Goal: Register for event/course

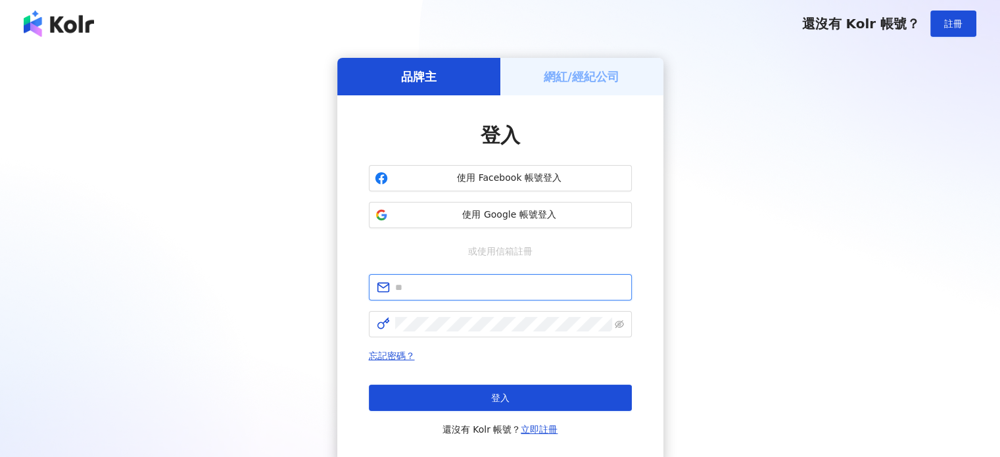
type input "**********"
click at [567, 80] on h5 "網紅/經紀公司" at bounding box center [582, 76] width 76 height 16
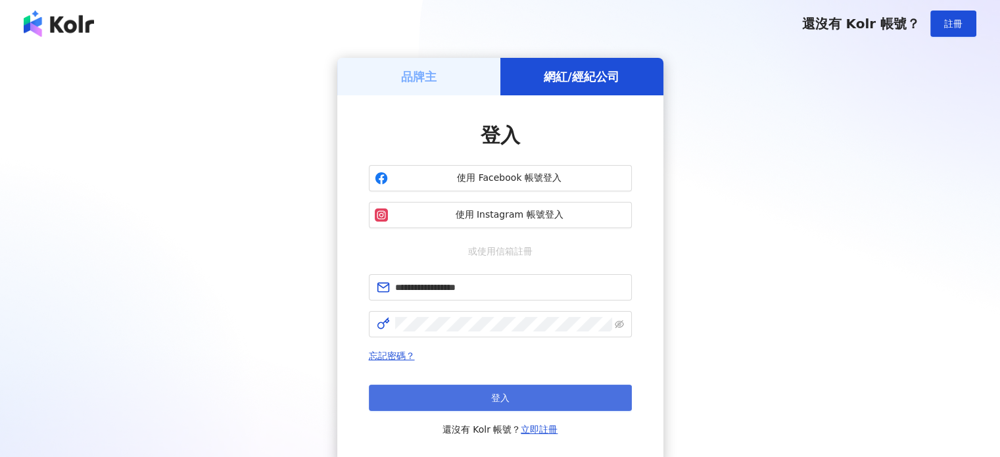
click at [535, 392] on button "登入" at bounding box center [500, 397] width 263 height 26
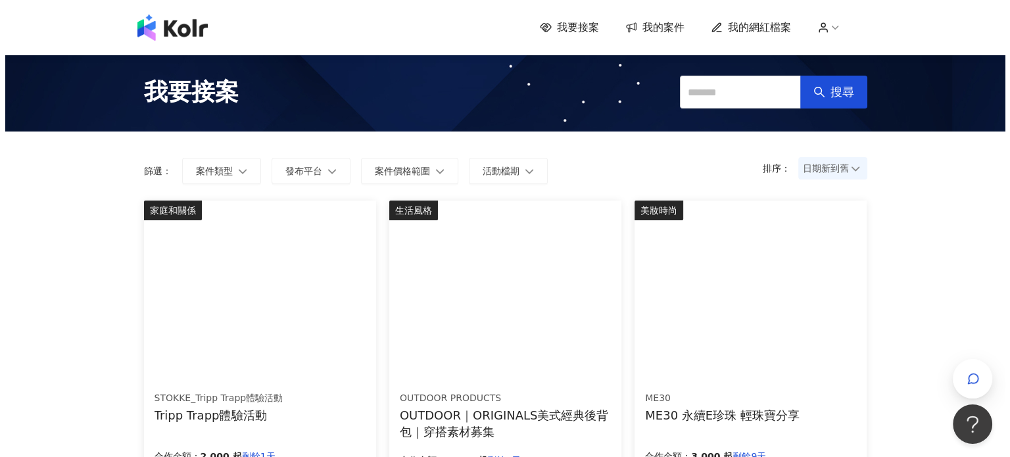
scroll to position [66, 0]
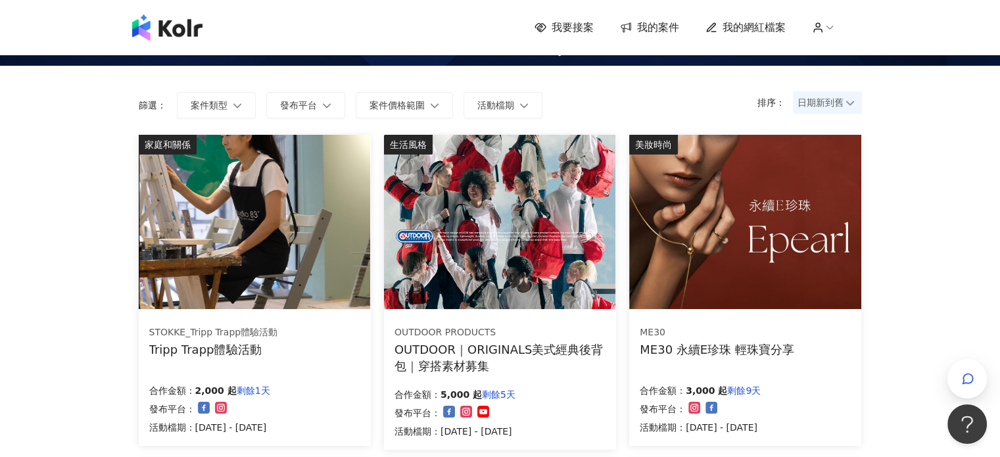
click at [256, 232] on img at bounding box center [254, 222] width 231 height 174
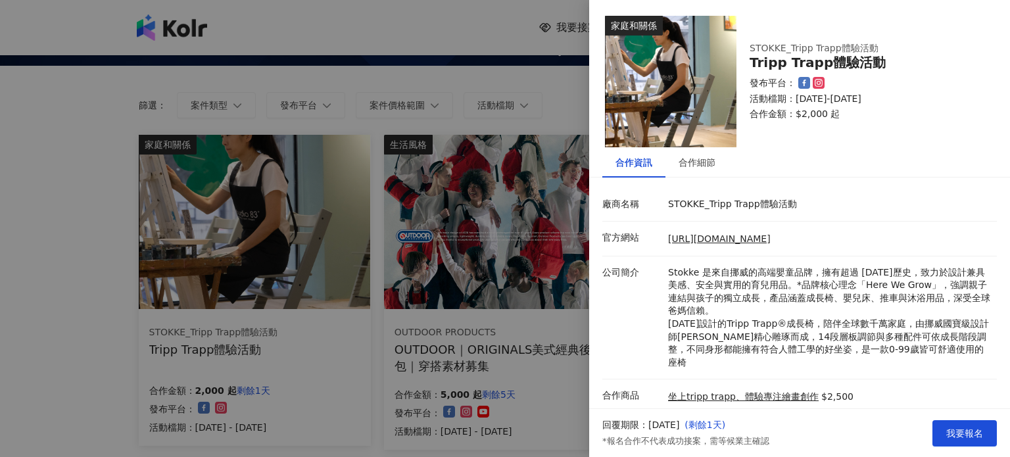
scroll to position [83, 0]
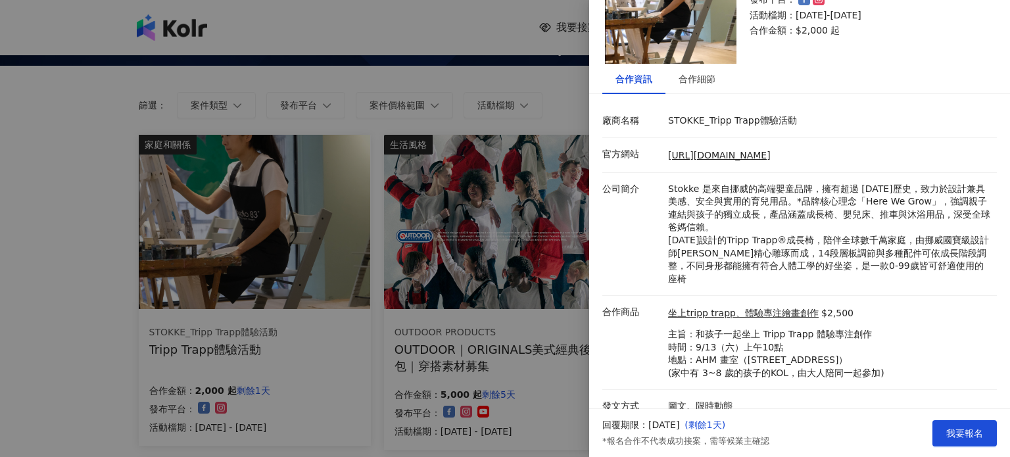
click at [275, 249] on div at bounding box center [505, 228] width 1010 height 457
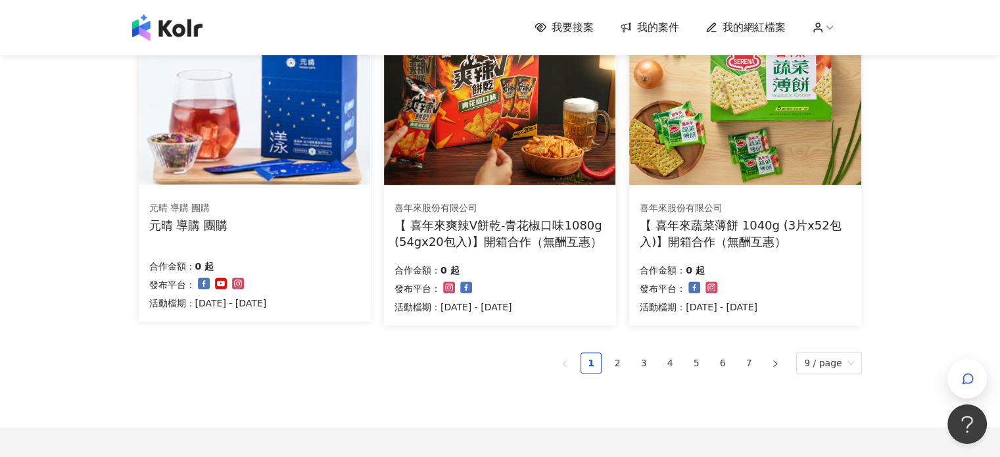
scroll to position [956, 0]
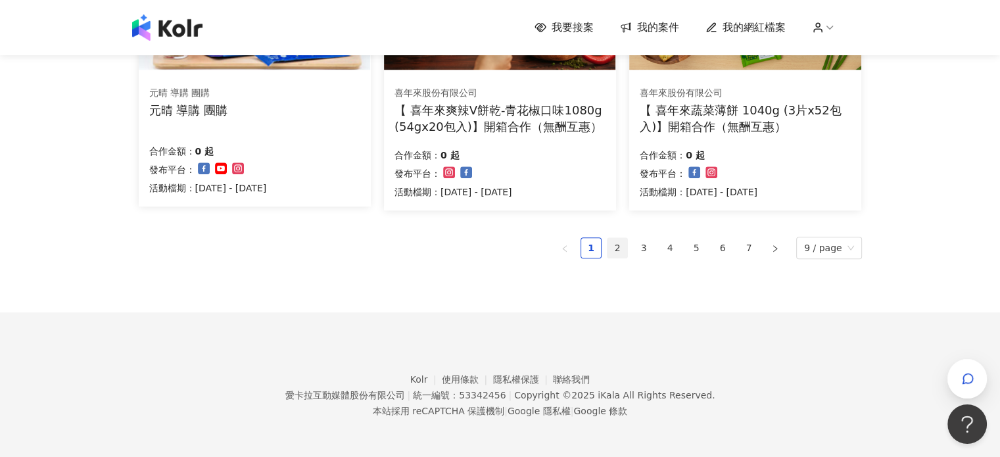
click at [625, 239] on link "2" at bounding box center [617, 248] width 20 height 20
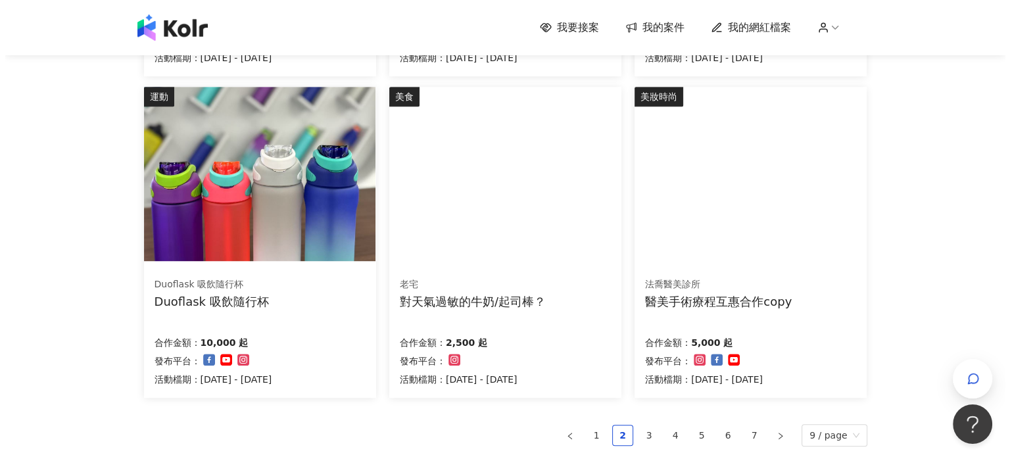
scroll to position [755, 0]
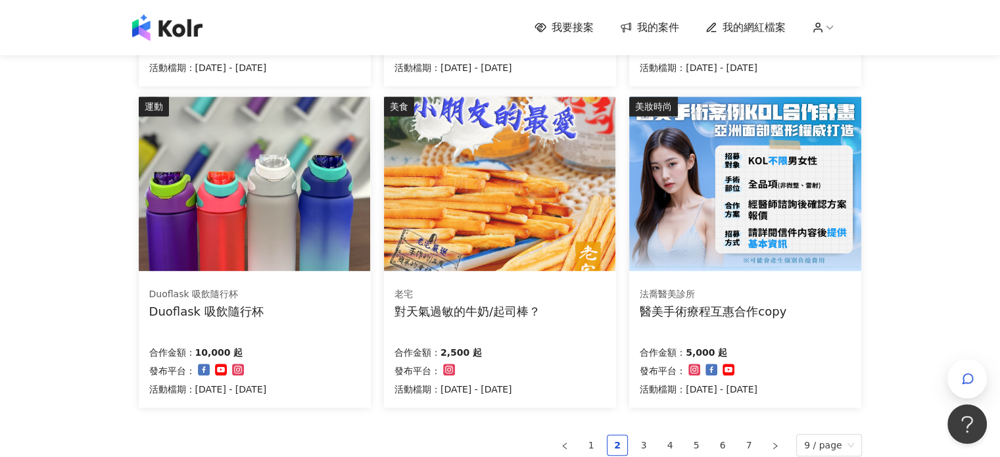
click at [559, 208] on img at bounding box center [499, 184] width 231 height 174
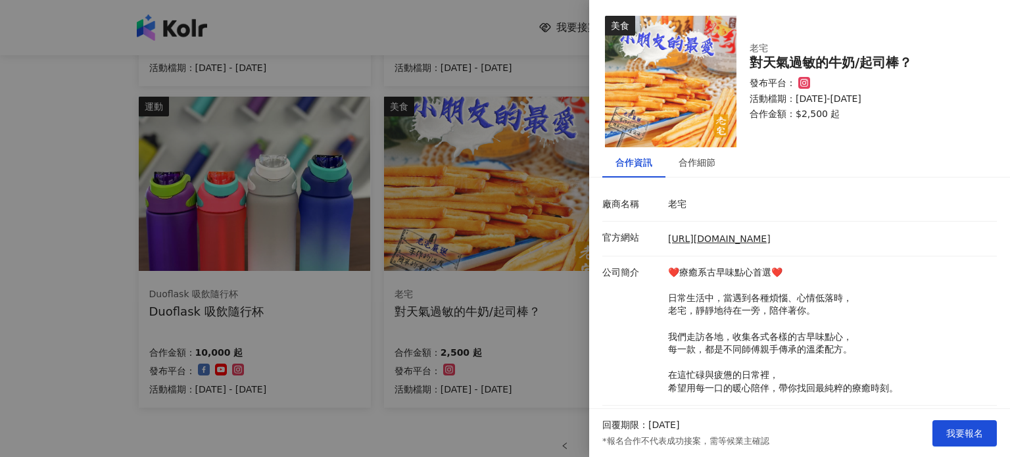
click at [521, 290] on div at bounding box center [505, 228] width 1010 height 457
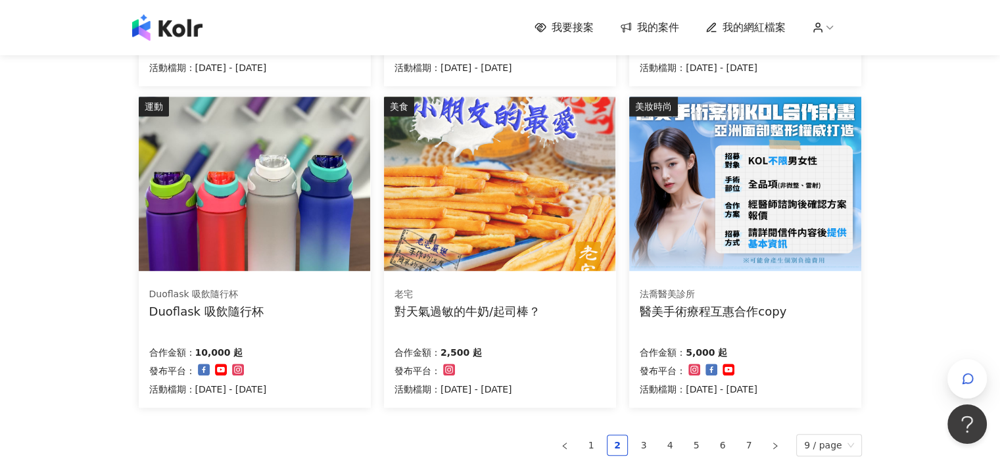
click at [498, 254] on img at bounding box center [499, 184] width 231 height 174
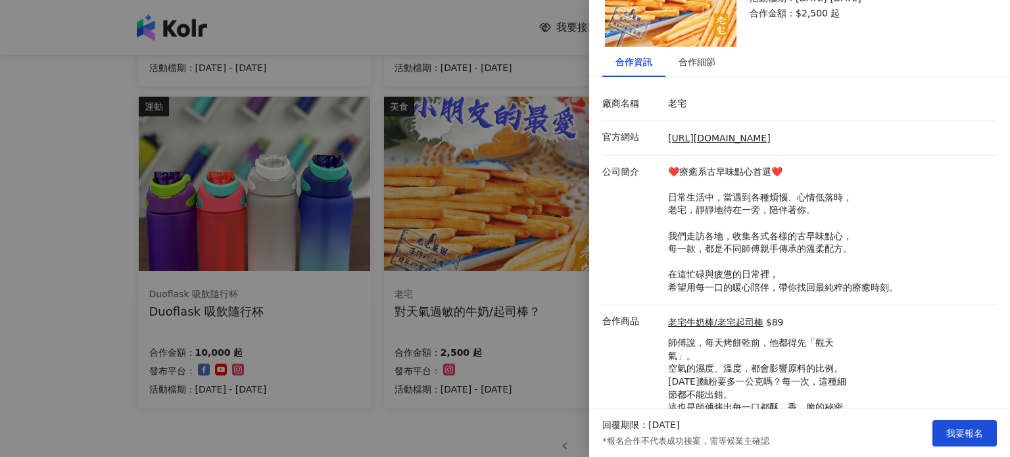
scroll to position [81, 0]
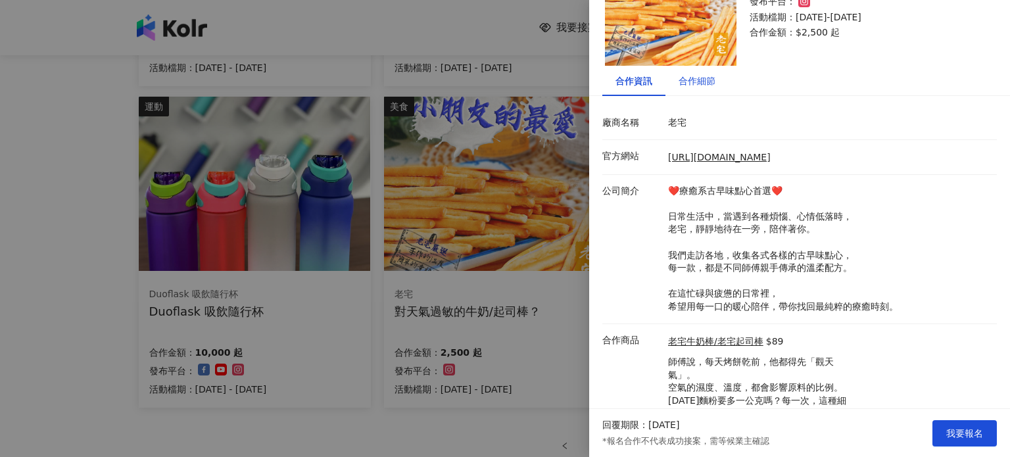
click at [699, 87] on div "合作細節" at bounding box center [696, 81] width 37 height 14
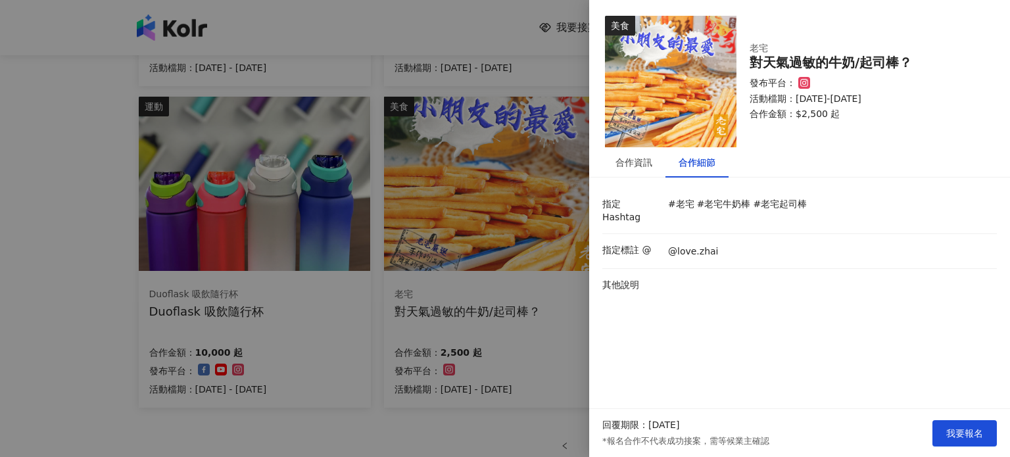
scroll to position [0, 0]
click at [645, 170] on div "合作資訊" at bounding box center [633, 162] width 63 height 30
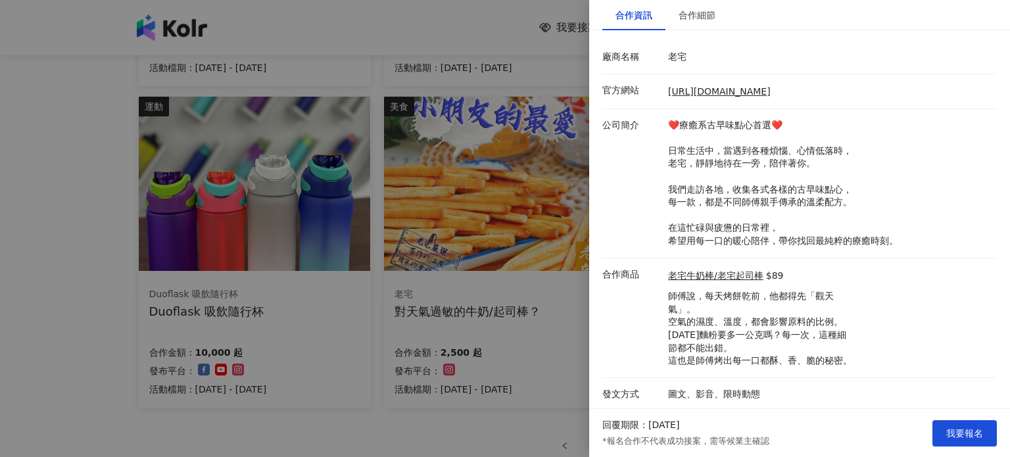
scroll to position [147, 0]
click at [976, 445] on button "我要報名" at bounding box center [964, 433] width 64 height 26
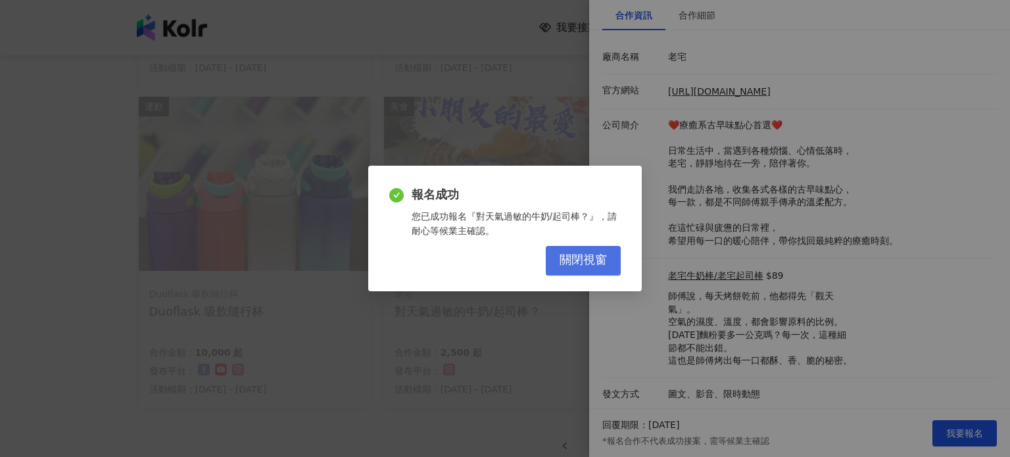
click at [572, 260] on span "關閉視窗" at bounding box center [582, 260] width 47 height 14
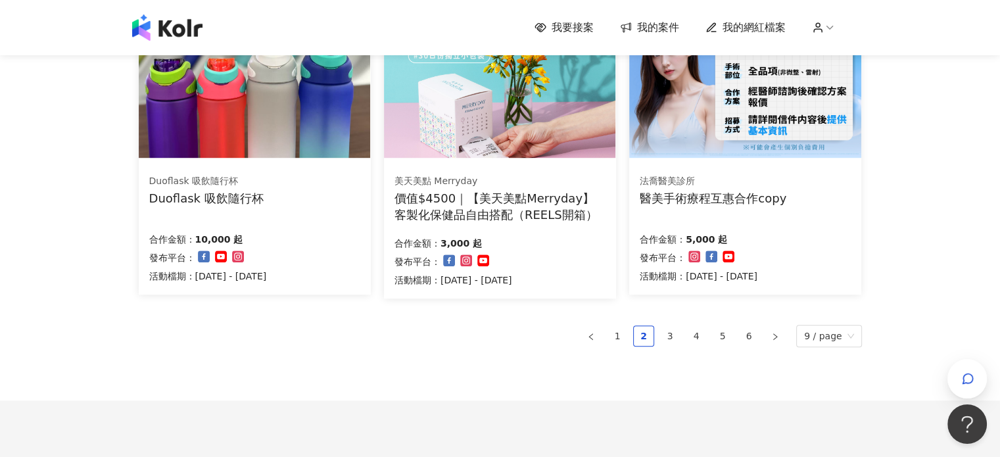
scroll to position [956, 0]
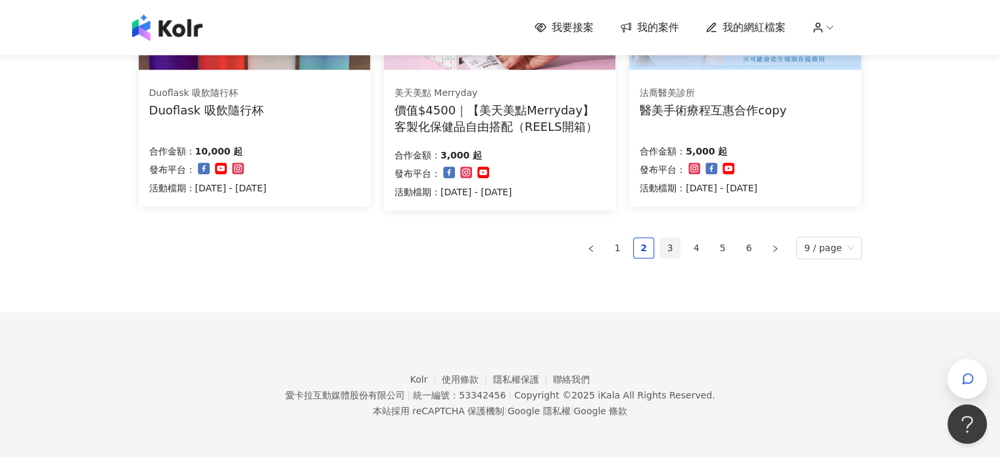
click at [670, 248] on link "3" at bounding box center [670, 248] width 20 height 20
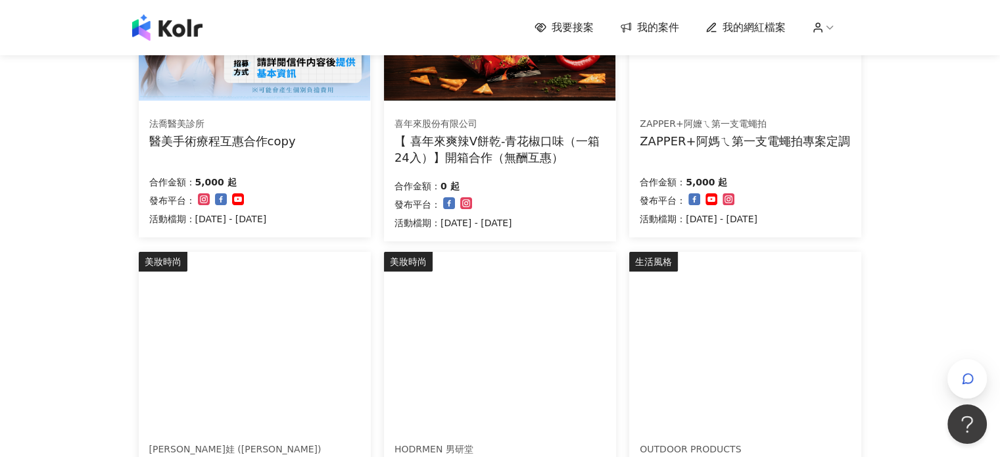
scroll to position [167, 0]
